Goal: Information Seeking & Learning: Find specific fact

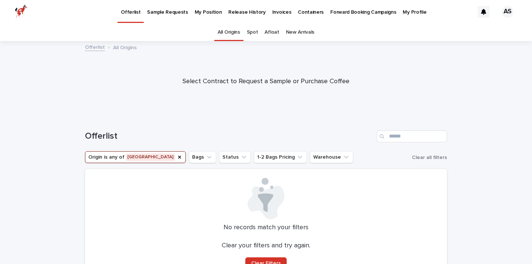
scroll to position [45, 0]
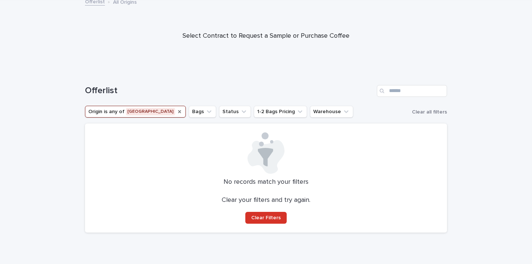
click at [178, 112] on icon "Origin" at bounding box center [179, 111] width 3 height 3
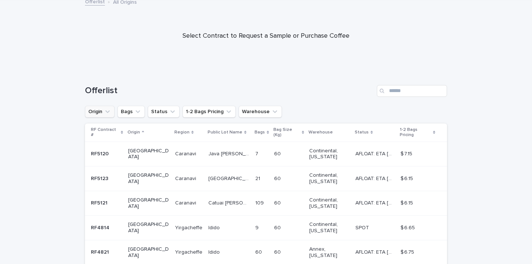
click at [112, 111] on button "Origin" at bounding box center [100, 112] width 30 height 12
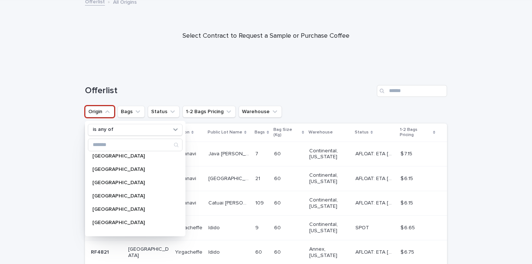
scroll to position [92, 0]
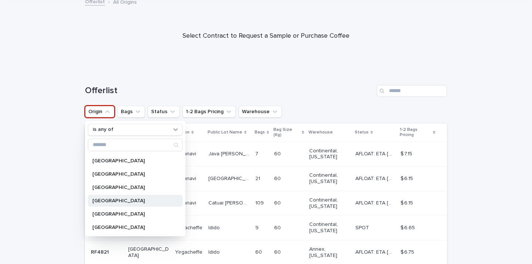
click at [106, 202] on p "[GEOGRAPHIC_DATA]" at bounding box center [131, 200] width 78 height 5
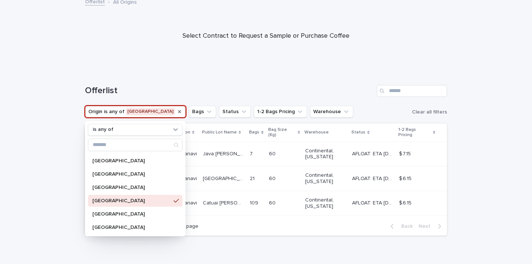
click at [61, 179] on div "Loading... Saving… Loading... Saving… Offerlist Origin is any of [GEOGRAPHIC_DA…" at bounding box center [266, 174] width 532 height 208
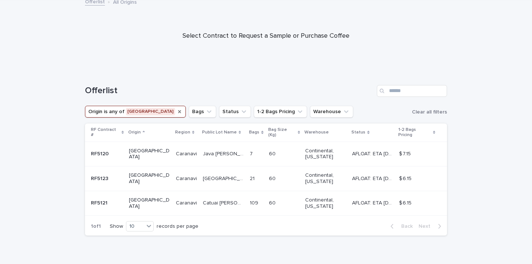
click at [100, 198] on p "RF5121" at bounding box center [100, 202] width 18 height 8
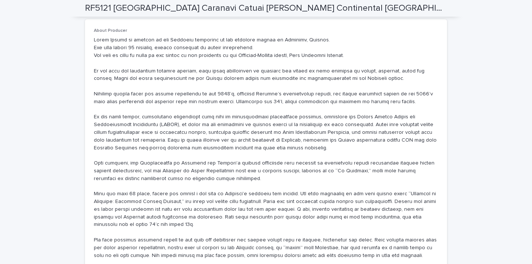
scroll to position [453, 0]
